Goal: Task Accomplishment & Management: Manage account settings

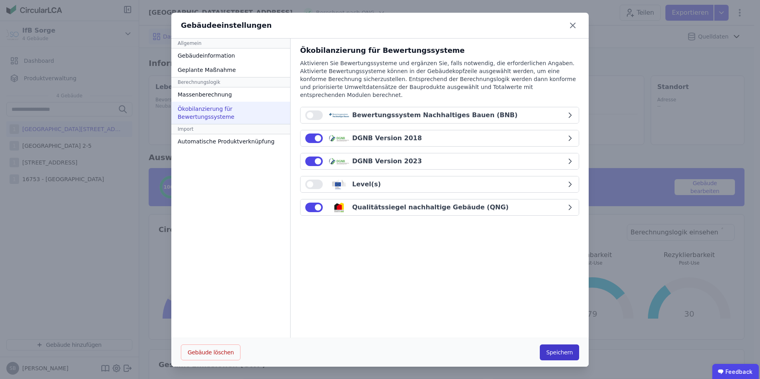
click at [558, 357] on button "Speichern" at bounding box center [559, 353] width 39 height 16
click at [467, 137] on button "DGNB Version 2018" at bounding box center [440, 138] width 278 height 16
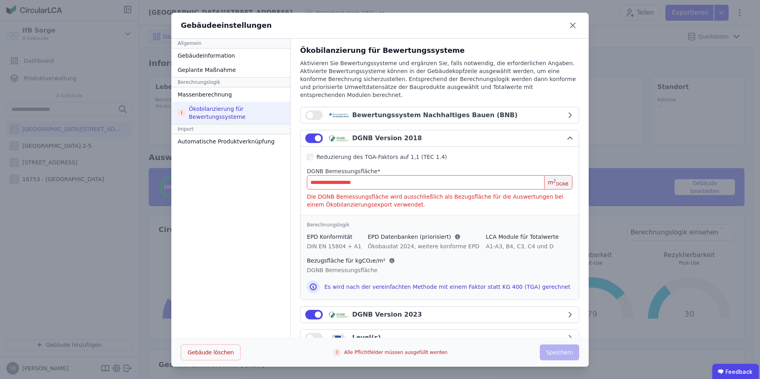
click at [415, 175] on input "number" at bounding box center [440, 182] width 266 height 14
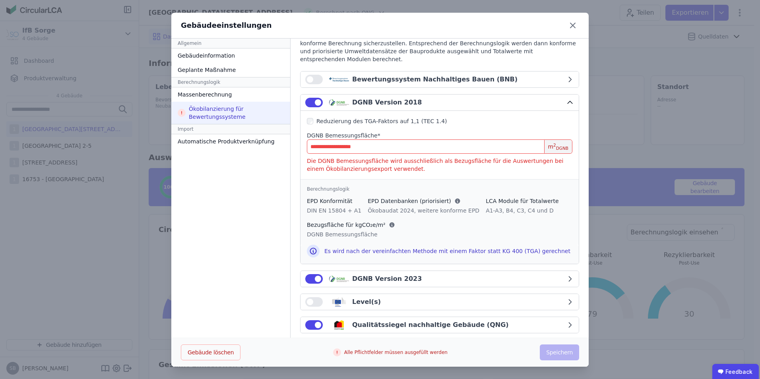
click at [309, 98] on button "button" at bounding box center [313, 103] width 17 height 10
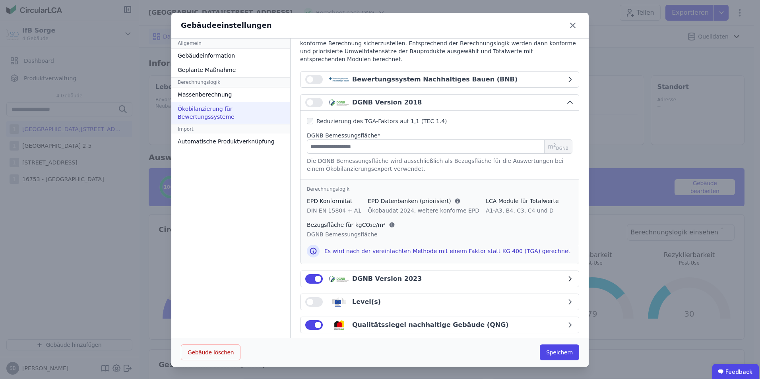
click at [363, 274] on div "DGNB Version 2023" at bounding box center [387, 279] width 70 height 10
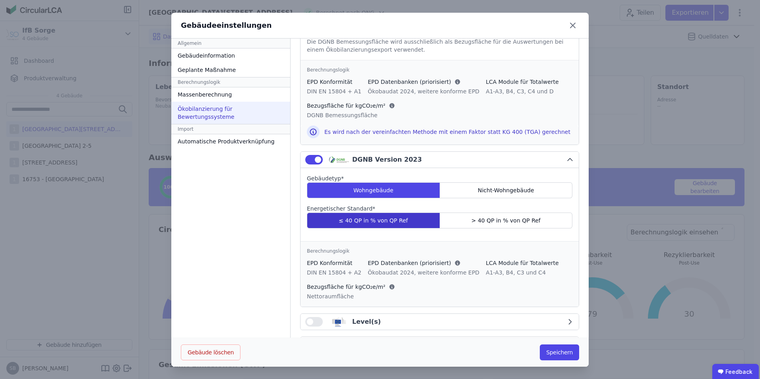
scroll to position [175, 0]
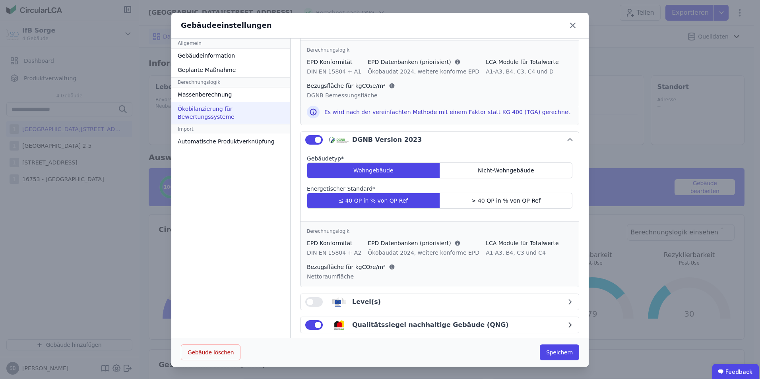
click at [406, 321] on div "Qualitätssiegel nachhaltige Gebäude (QNG)" at bounding box center [430, 326] width 157 height 10
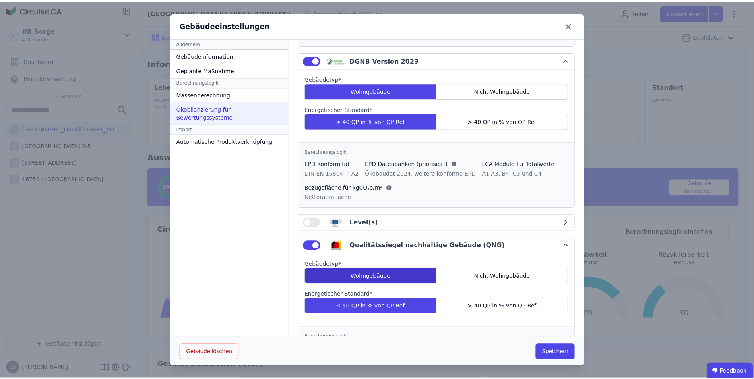
scroll to position [314, 0]
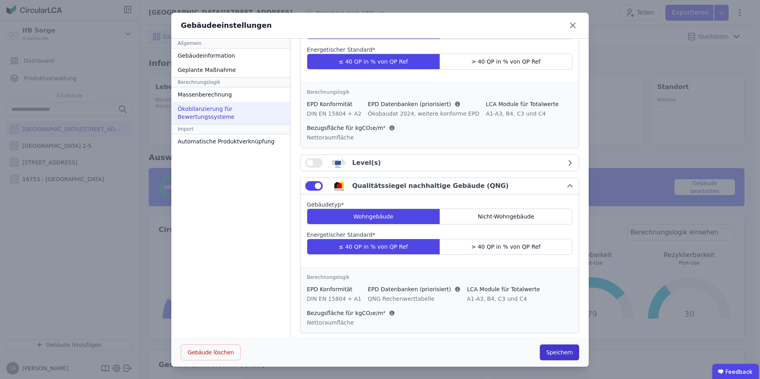
click at [558, 350] on button "Speichern" at bounding box center [559, 353] width 39 height 16
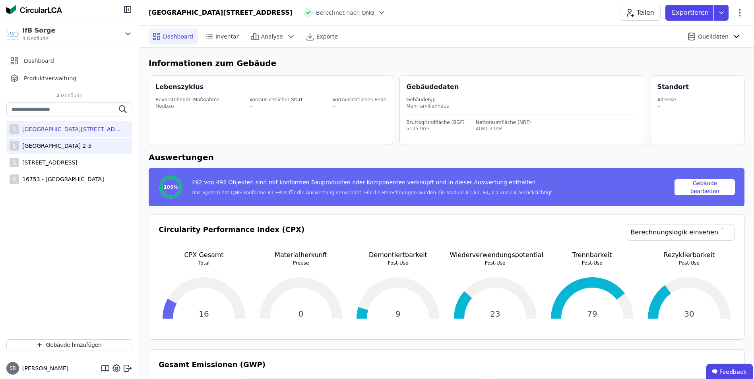
click at [91, 144] on div "[GEOGRAPHIC_DATA] 2-5" at bounding box center [55, 146] width 72 height 8
click at [85, 125] on div "[GEOGRAPHIC_DATA][STREET_ADDRESS]" at bounding box center [70, 129] width 103 height 8
